Goal: Transaction & Acquisition: Purchase product/service

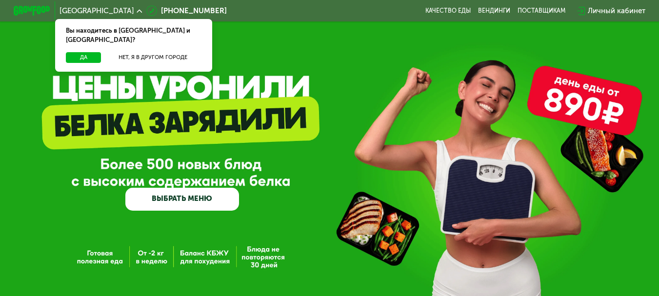
drag, startPoint x: 297, startPoint y: 233, endPoint x: 300, endPoint y: 224, distance: 9.2
click at [297, 232] on div "GrowFood — доставка правильного питания ВЫБРАТЬ МЕНЮ" at bounding box center [329, 155] width 659 height 311
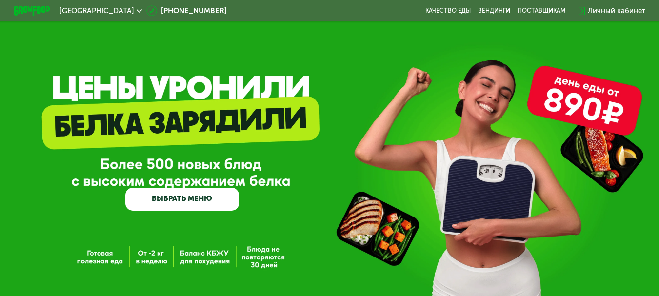
click at [367, 28] on div "GrowFood — доставка правильного питания ВЫБРАТЬ МЕНЮ" at bounding box center [329, 155] width 659 height 311
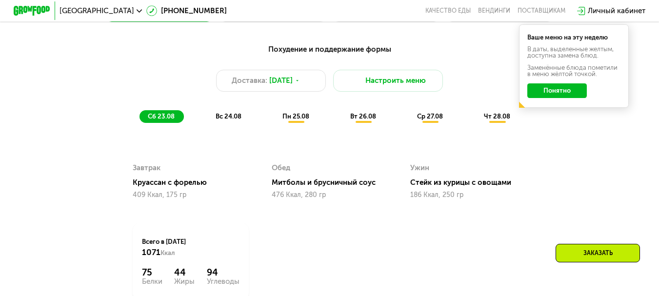
scroll to position [536, 0]
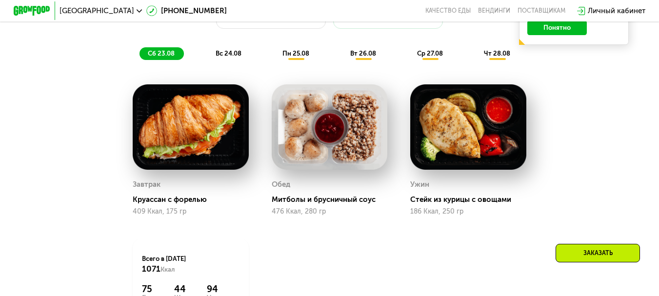
drag, startPoint x: 378, startPoint y: 93, endPoint x: 604, endPoint y: 79, distance: 226.1
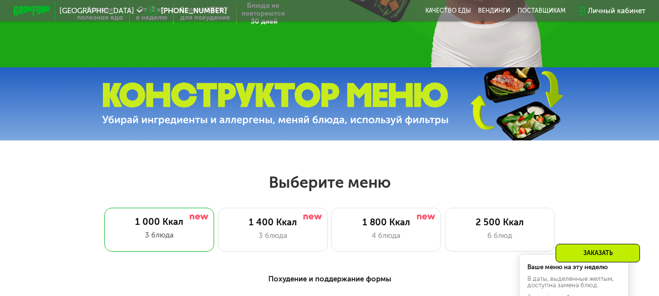
scroll to position [0, 0]
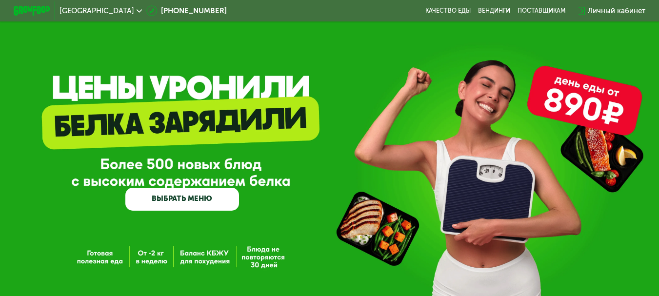
click at [519, 117] on div "GrowFood — доставка правильного питания ВЫБРАТЬ МЕНЮ" at bounding box center [329, 157] width 659 height 105
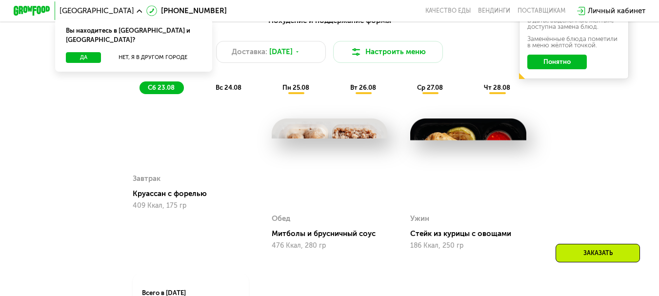
scroll to position [603, 0]
